Goal: Navigation & Orientation: Find specific page/section

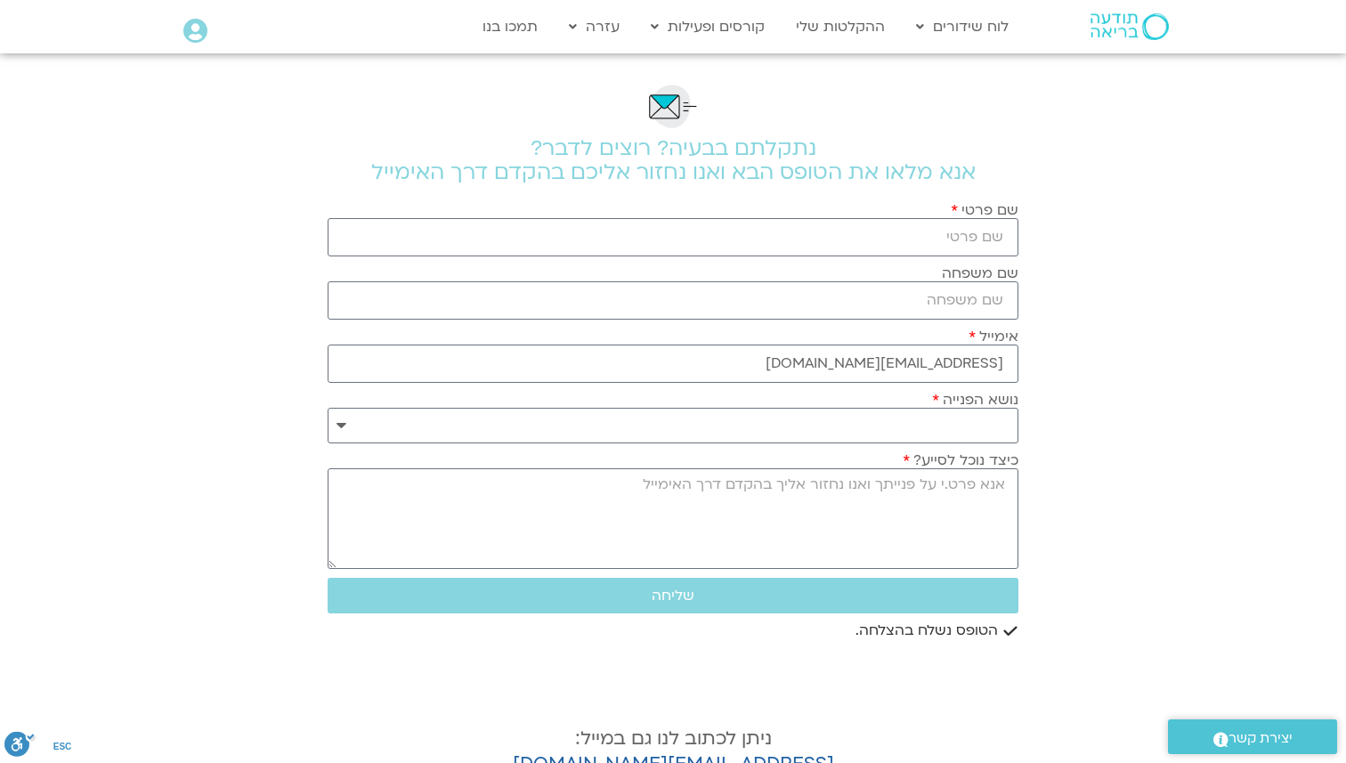
click at [1161, 225] on section "**********" at bounding box center [673, 472] width 1346 height 838
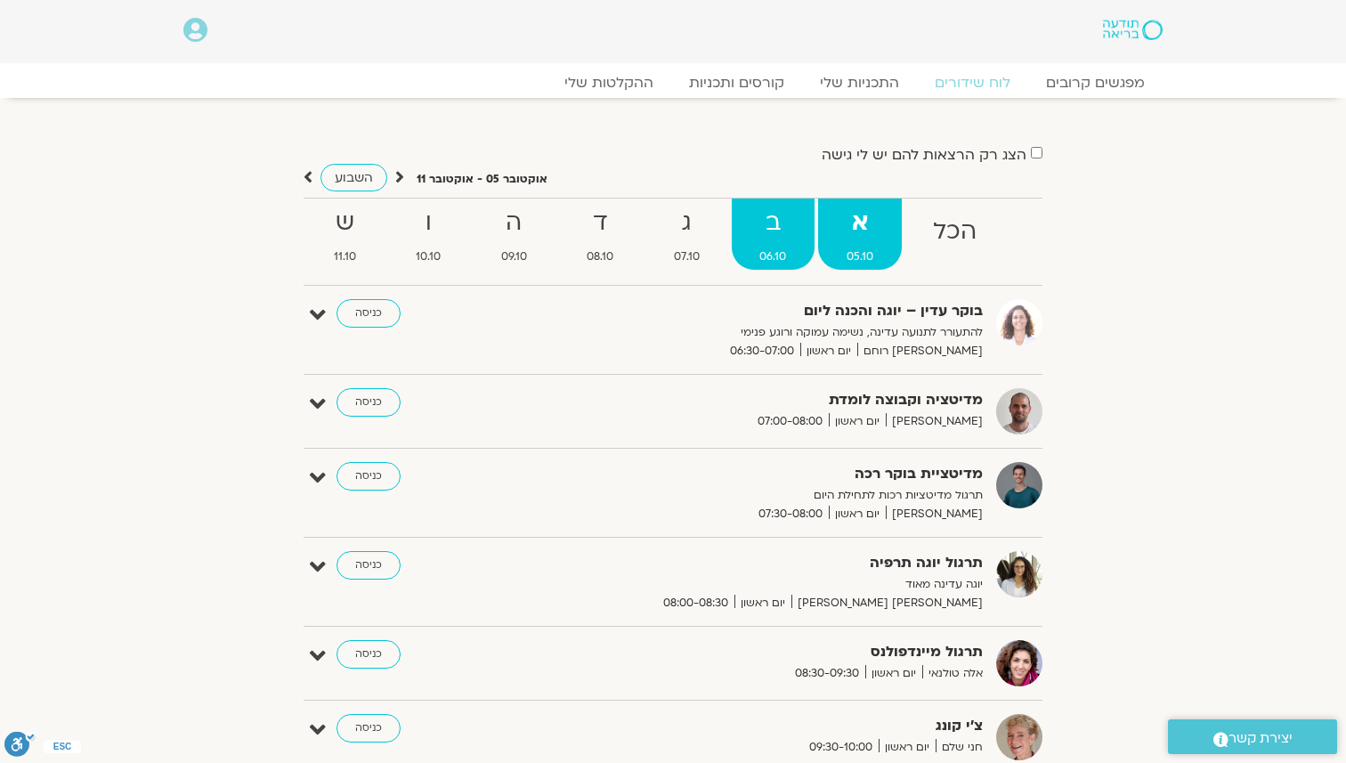
click at [771, 230] on strong "ב" at bounding box center [774, 223] width 84 height 40
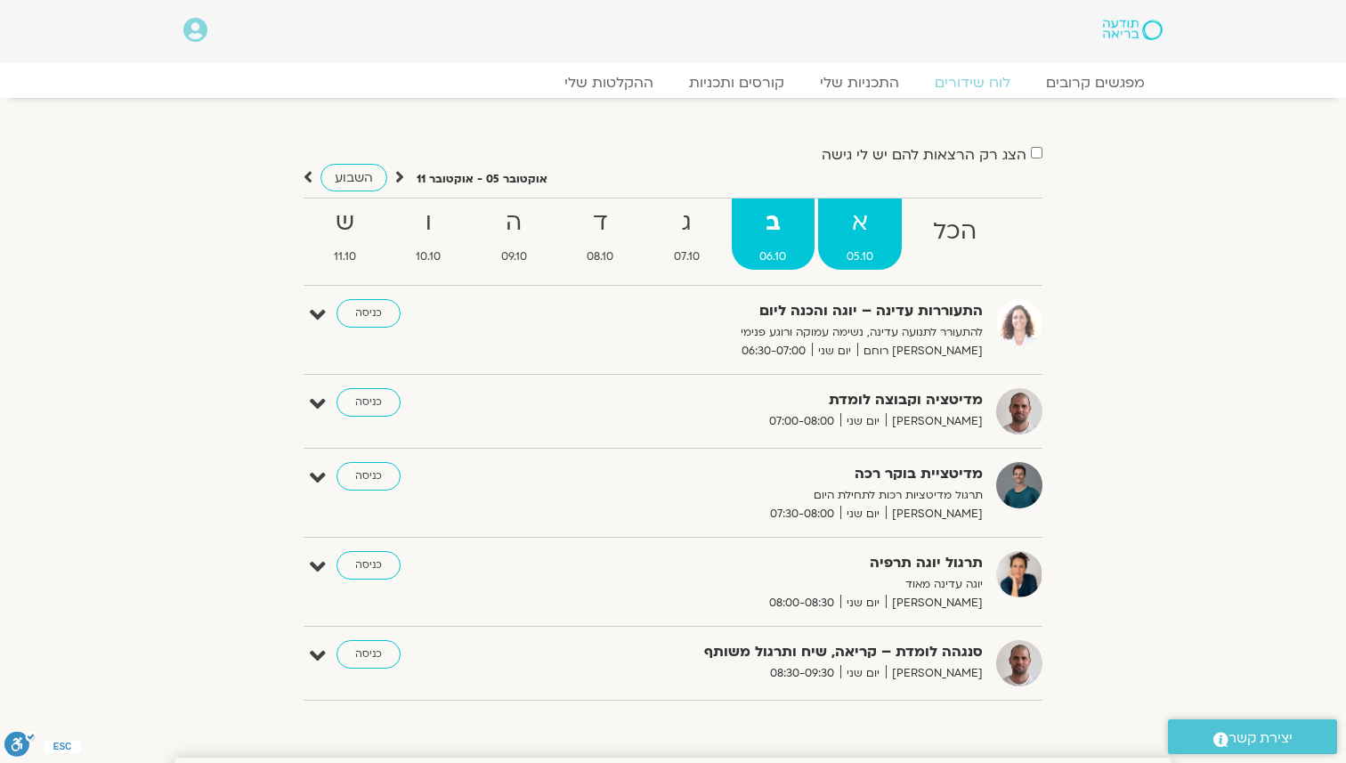
click at [870, 219] on strong "א" at bounding box center [860, 223] width 84 height 40
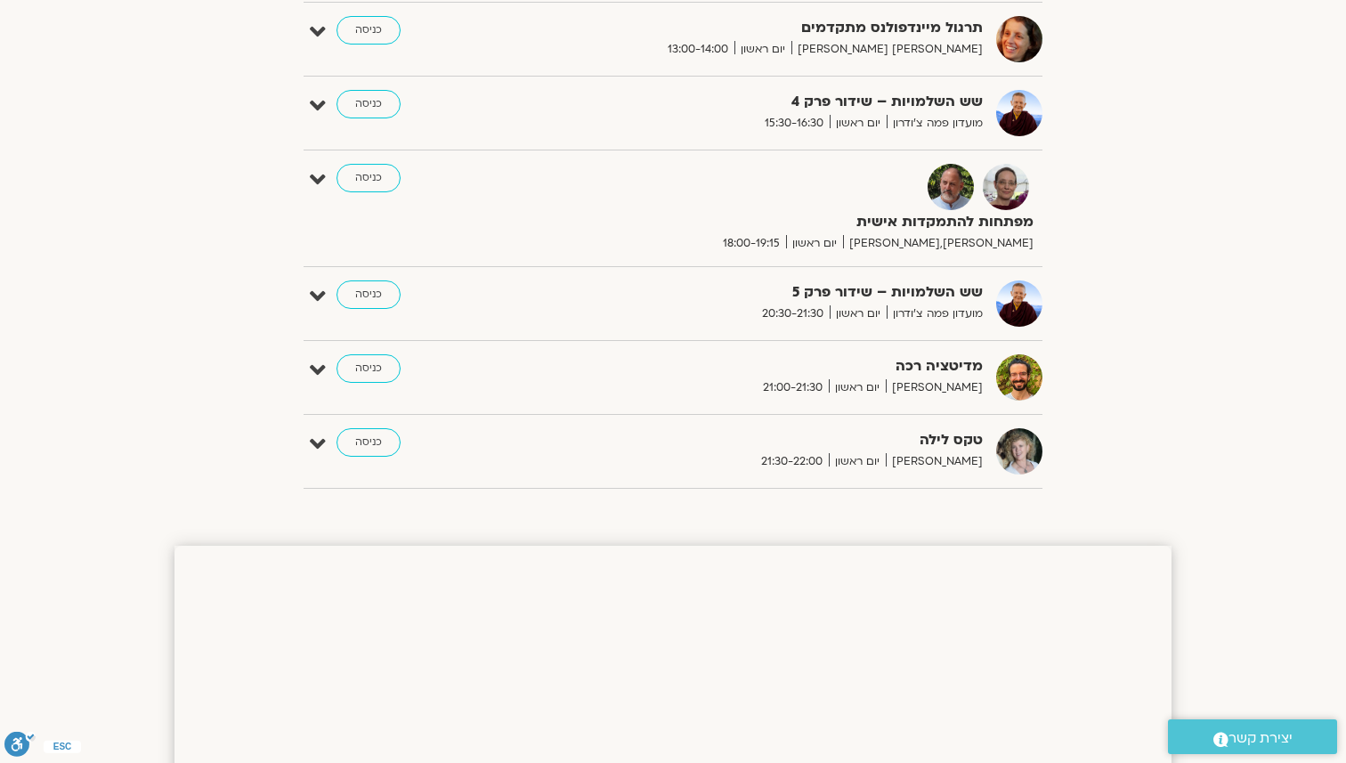
scroll to position [844, 0]
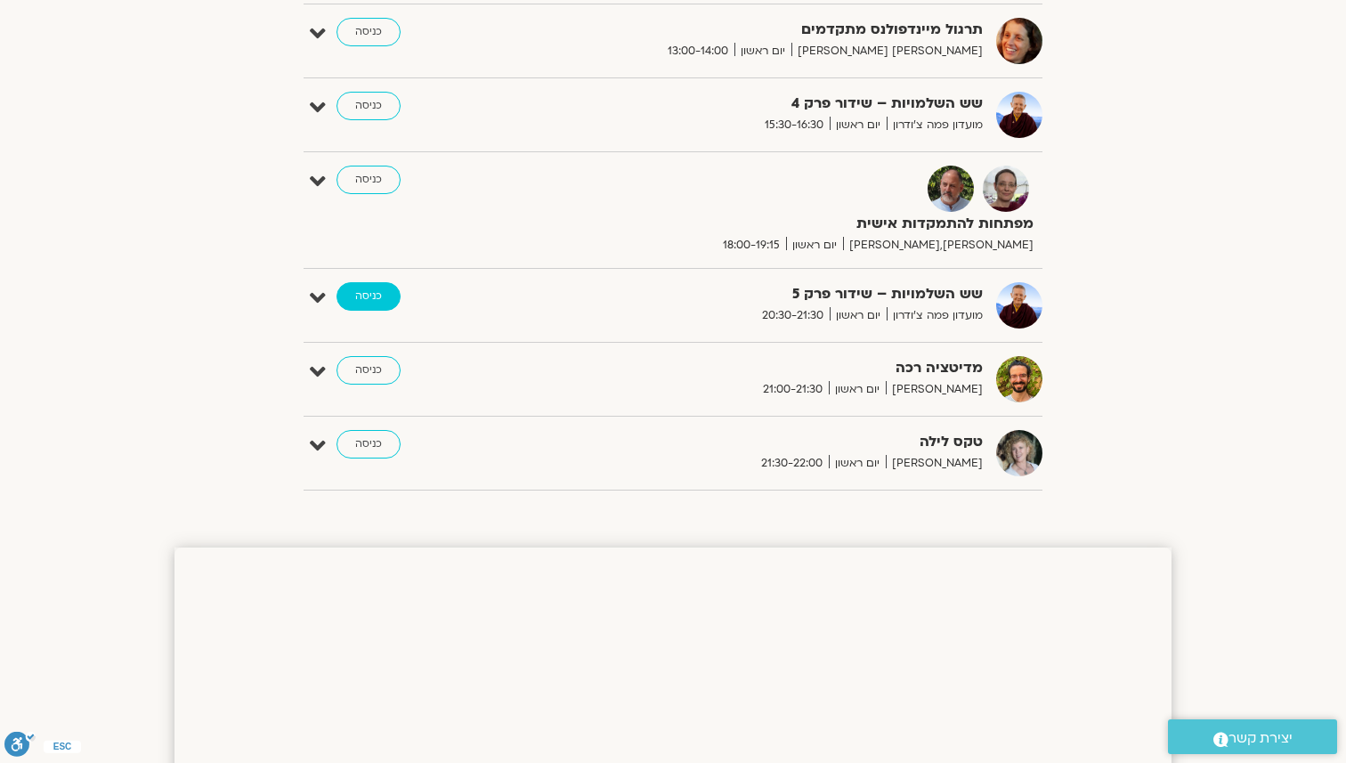
click at [391, 297] on link "כניסה" at bounding box center [368, 296] width 64 height 28
click at [349, 296] on link "כניסה" at bounding box center [368, 296] width 64 height 28
